Goal: Information Seeking & Learning: Learn about a topic

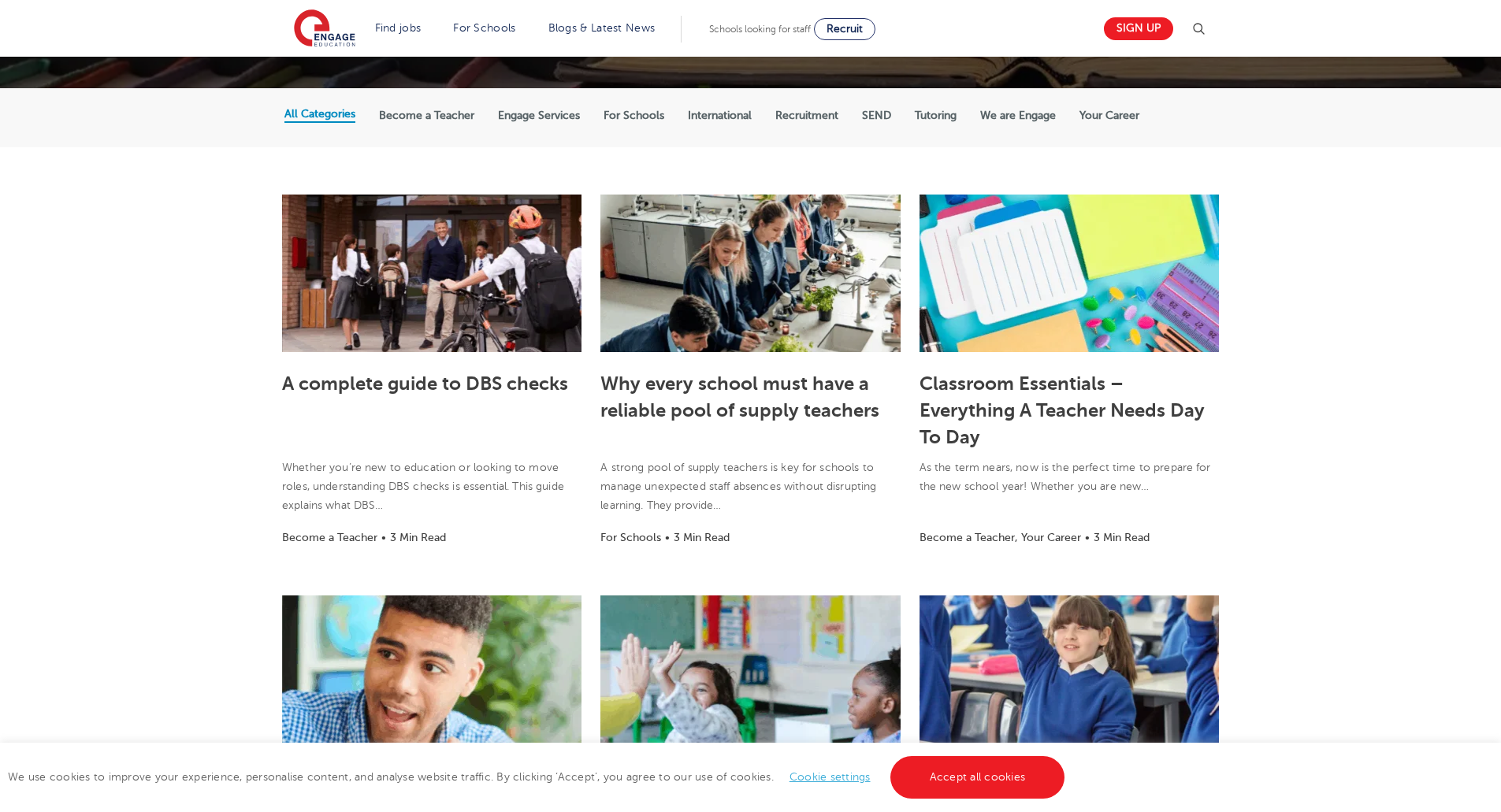
scroll to position [315, 0]
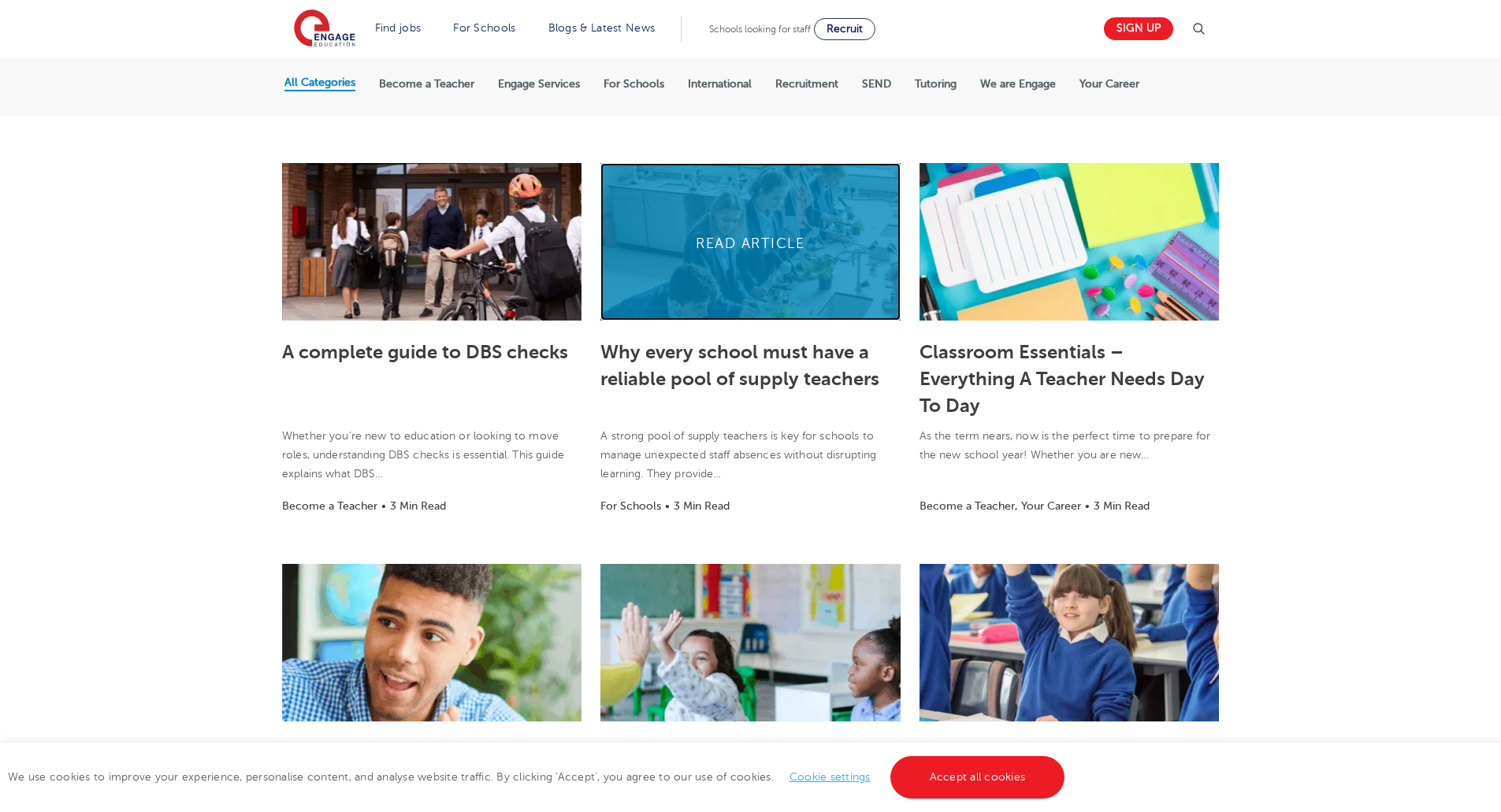
click at [752, 287] on link at bounding box center [750, 241] width 299 height 157
